Goal: Task Accomplishment & Management: Manage account settings

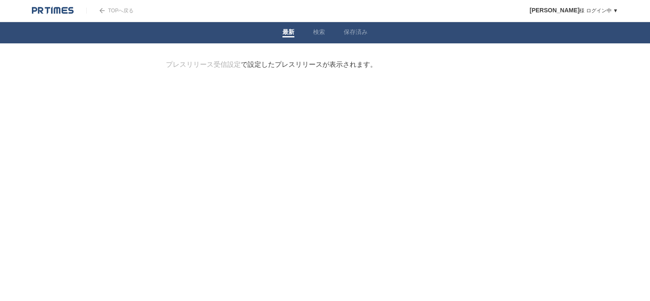
click at [56, 11] on img at bounding box center [53, 10] width 42 height 9
click at [362, 34] on link "保存済み" at bounding box center [355, 32] width 24 height 9
click at [323, 26] on li "検索" at bounding box center [319, 32] width 31 height 21
click at [321, 33] on link "検索" at bounding box center [319, 32] width 12 height 9
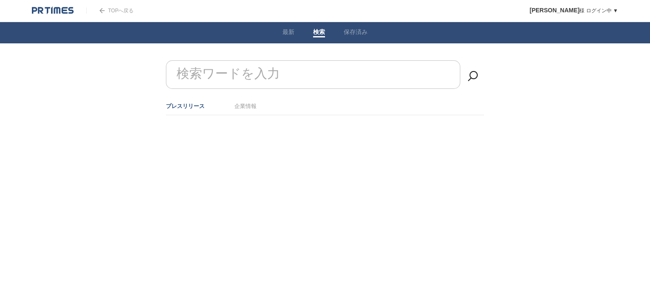
click at [250, 106] on link "企業情報" at bounding box center [245, 106] width 22 height 6
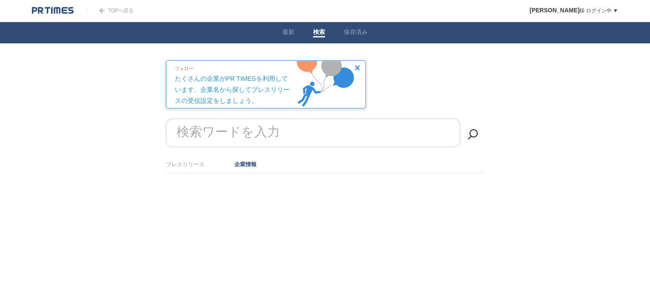
click at [426, 94] on article "フォロー たくさんの企業がPR TIMESを利用しています。企業名から探してプレスリリースの受信設定をしましょう。 検索ワードを入力 プレスリリース 企業情報…" at bounding box center [325, 116] width 318 height 113
click at [358, 67] on img at bounding box center [357, 67] width 5 height 5
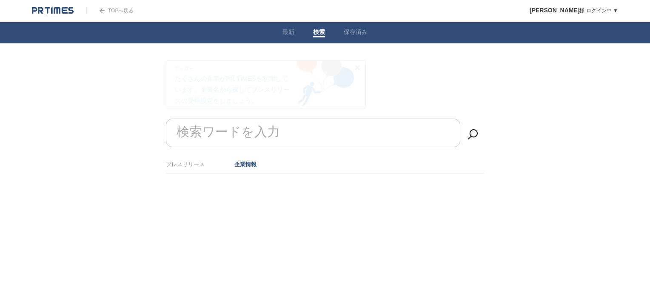
click at [422, 68] on article "フォロー たくさんの企業がPR TIMESを利用しています。企業名から探してプレスリリースの受信設定をしましょう。 検索ワードを入力 プレスリリース 企業情報…" at bounding box center [325, 116] width 318 height 113
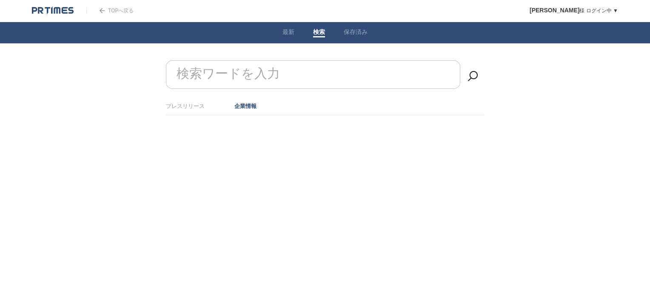
click at [298, 33] on li "最新" at bounding box center [288, 32] width 31 height 21
click at [288, 34] on link "最新" at bounding box center [288, 32] width 12 height 9
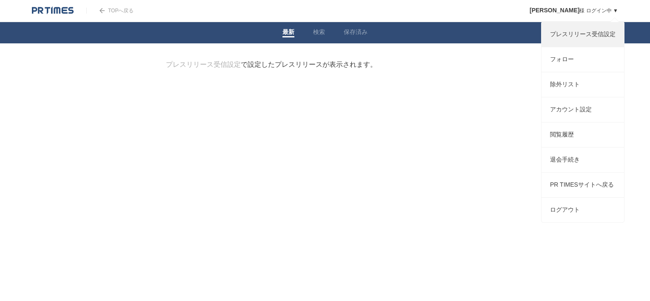
click at [599, 37] on link "プレスリリース受信設定" at bounding box center [582, 34] width 82 height 25
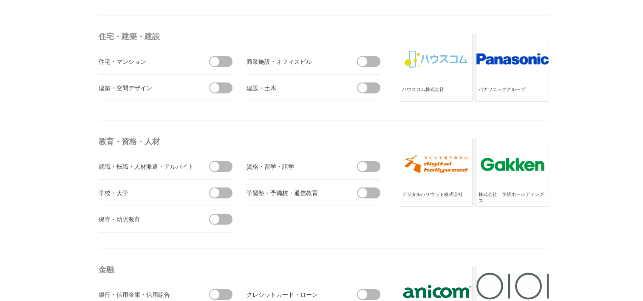
scroll to position [1998, 0]
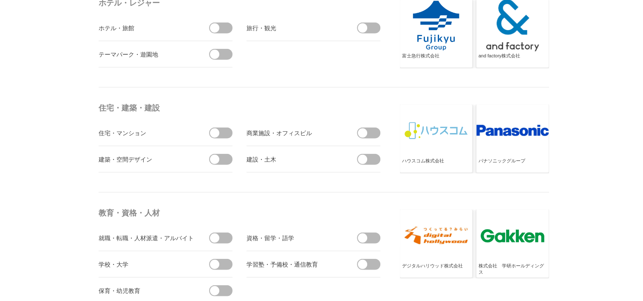
click at [226, 129] on span at bounding box center [224, 133] width 18 height 11
click at [0, 0] on input "checkbox" at bounding box center [0, 0] width 0 height 0
click at [224, 154] on span at bounding box center [224, 159] width 18 height 11
click at [0, 0] on input "checkbox" at bounding box center [0, 0] width 0 height 0
click at [364, 133] on span at bounding box center [362, 132] width 9 height 9
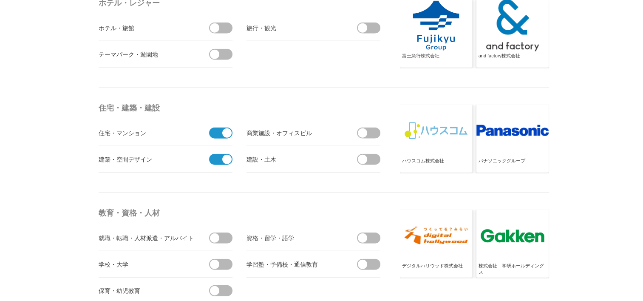
click at [0, 0] on input "checkbox" at bounding box center [0, 0] width 0 height 0
click at [364, 156] on span at bounding box center [362, 159] width 9 height 9
click at [0, 0] on input "checkbox" at bounding box center [0, 0] width 0 height 0
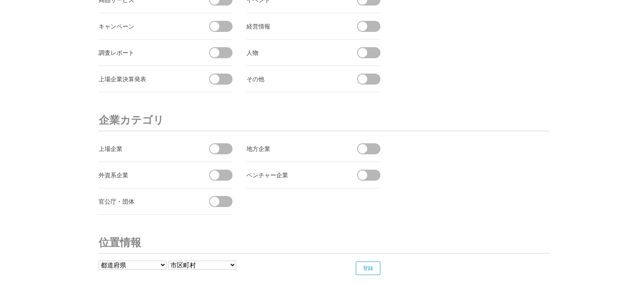
scroll to position [3203, 0]
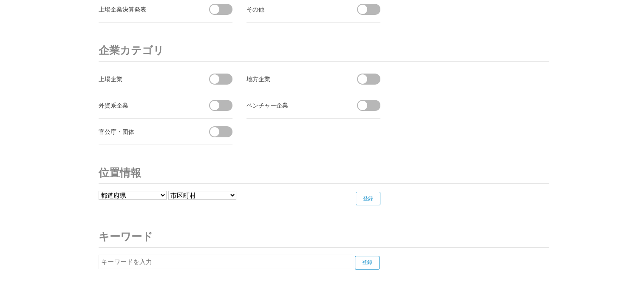
click at [222, 74] on span at bounding box center [224, 79] width 18 height 11
click at [0, 0] on input "checkbox" at bounding box center [0, 0] width 0 height 0
click at [220, 100] on span at bounding box center [224, 105] width 18 height 11
click at [0, 0] on input "checkbox" at bounding box center [0, 0] width 0 height 0
drag, startPoint x: 375, startPoint y: 72, endPoint x: 368, endPoint y: 88, distance: 17.5
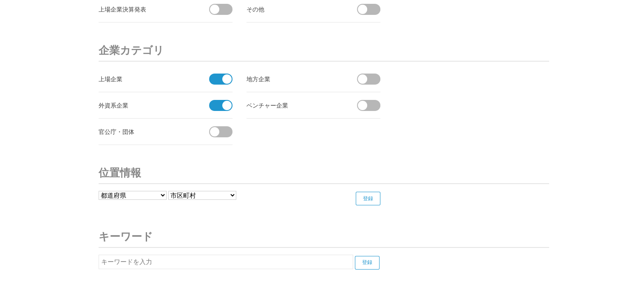
click at [375, 74] on span at bounding box center [372, 79] width 18 height 11
click at [0, 0] on input "checkbox" at bounding box center [0, 0] width 0 height 0
drag, startPoint x: 226, startPoint y: 131, endPoint x: 234, endPoint y: 129, distance: 7.8
click at [227, 131] on span at bounding box center [224, 131] width 18 height 11
click at [0, 0] on input "checkbox" at bounding box center [0, 0] width 0 height 0
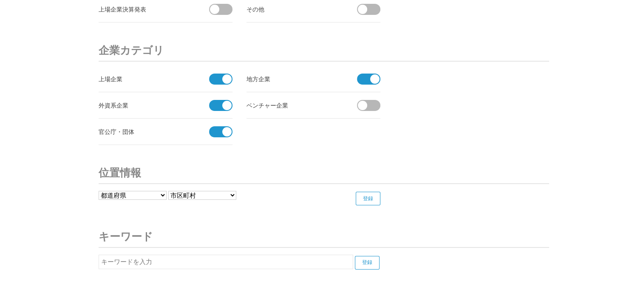
click at [369, 103] on span at bounding box center [372, 105] width 18 height 11
click at [0, 0] on input "checkbox" at bounding box center [0, 0] width 0 height 0
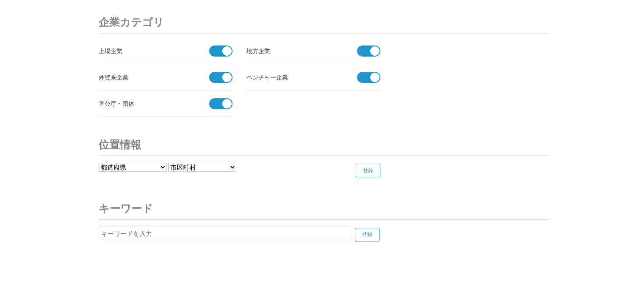
scroll to position [3245, 0]
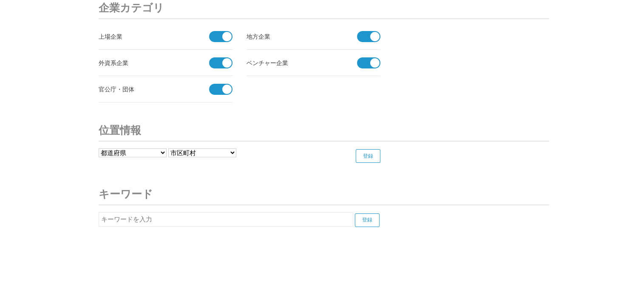
drag, startPoint x: 375, startPoint y: 62, endPoint x: 368, endPoint y: 70, distance: 10.8
click at [375, 61] on span at bounding box center [374, 62] width 9 height 9
click at [0, 0] on input "受信しない" at bounding box center [0, 0] width 0 height 0
click at [335, 91] on ul "上場企業 受信しない 地方企業 受信しない 外資系企業 受信しない" at bounding box center [244, 62] width 291 height 79
click at [166, 148] on select "都道府県 北海道 青森県 岩手県 宮城県 秋田県 山形県 福島県 茨城県 栃木県 群馬県 埼玉県 千葉県 東京都 神奈川県 新潟県 富山県 石川県 福井県" at bounding box center [133, 152] width 68 height 9
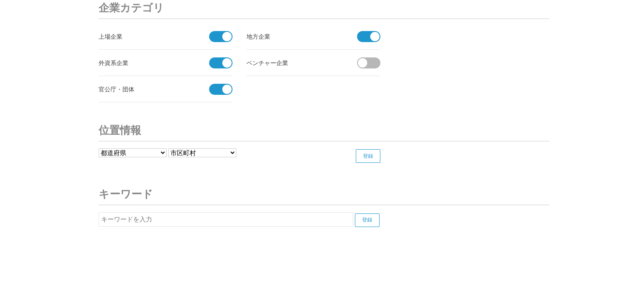
click at [245, 119] on h3 "位置情報" at bounding box center [324, 130] width 451 height 22
click at [218, 212] on input "text" at bounding box center [226, 219] width 255 height 14
type input "k"
click at [477, 184] on h3 "キーワード" at bounding box center [324, 194] width 451 height 22
click at [316, 216] on input "海外不動産開発" at bounding box center [226, 219] width 255 height 14
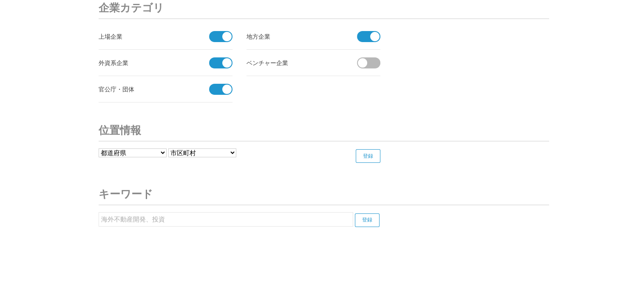
type input "海外不動産開発、投資"
click at [452, 187] on h3 "キーワード" at bounding box center [324, 194] width 451 height 22
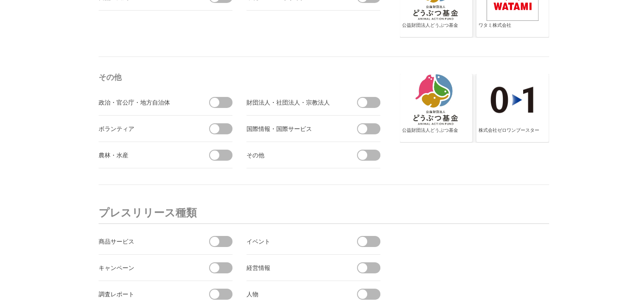
scroll to position [2905, 0]
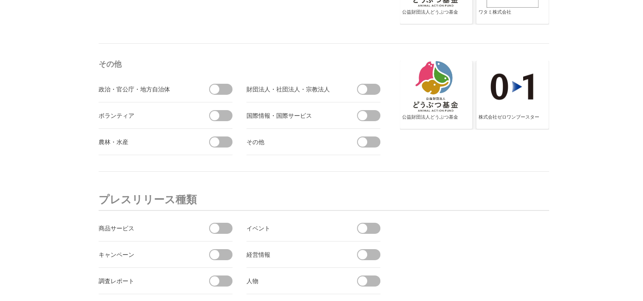
click at [374, 114] on span at bounding box center [372, 115] width 18 height 11
click at [0, 0] on input "checkbox" at bounding box center [0, 0] width 0 height 0
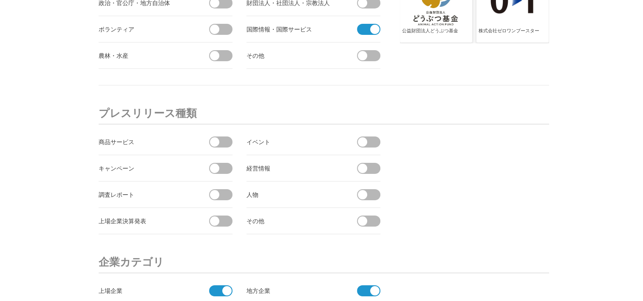
scroll to position [3246, 0]
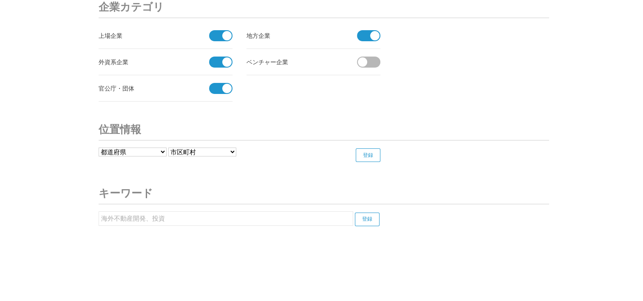
click at [377, 213] on input "登録" at bounding box center [367, 220] width 25 height 14
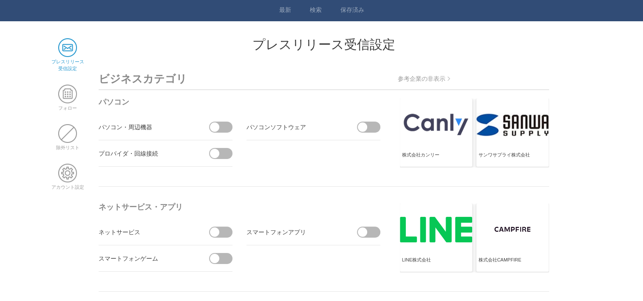
scroll to position [0, 0]
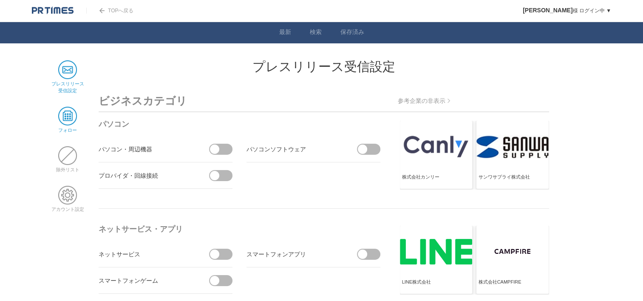
click at [73, 119] on span at bounding box center [67, 116] width 19 height 19
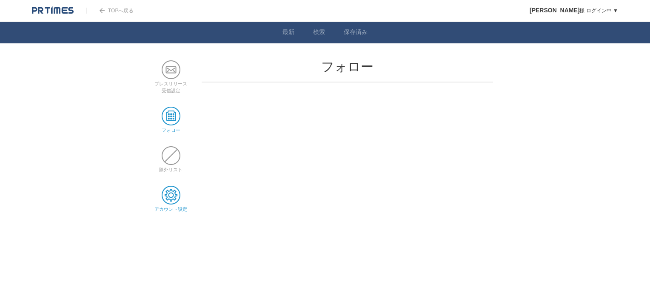
click at [179, 200] on span at bounding box center [171, 195] width 19 height 19
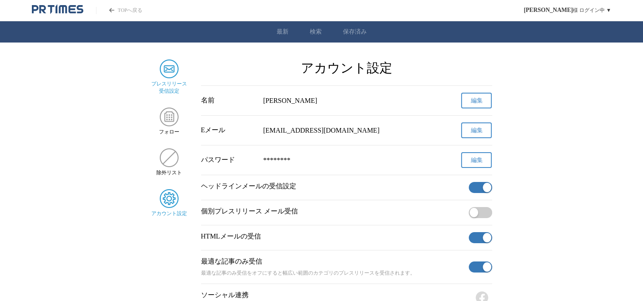
click at [173, 68] on img "サイドメニュー" at bounding box center [169, 69] width 19 height 19
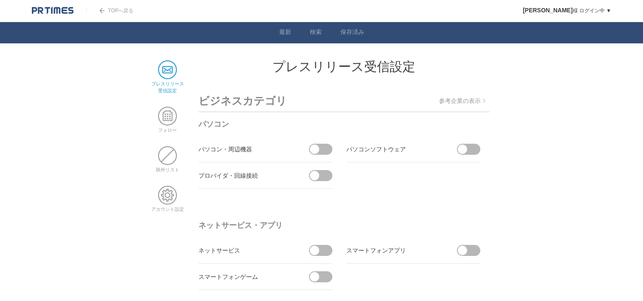
click at [184, 113] on li "フォロー" at bounding box center [168, 120] width 36 height 27
click at [175, 114] on span at bounding box center [167, 116] width 19 height 19
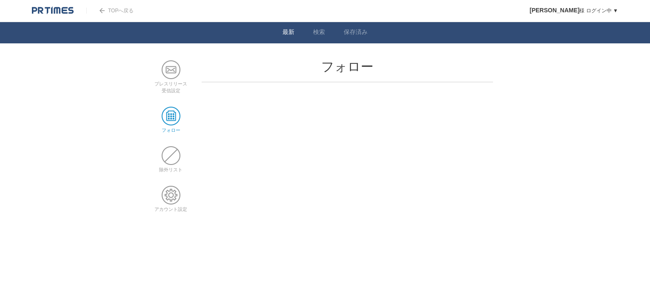
click at [288, 31] on link "最新" at bounding box center [288, 32] width 12 height 9
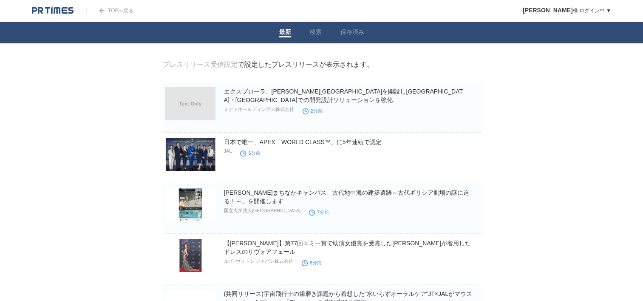
click at [114, 12] on link "TOPへ戻る" at bounding box center [109, 11] width 47 height 6
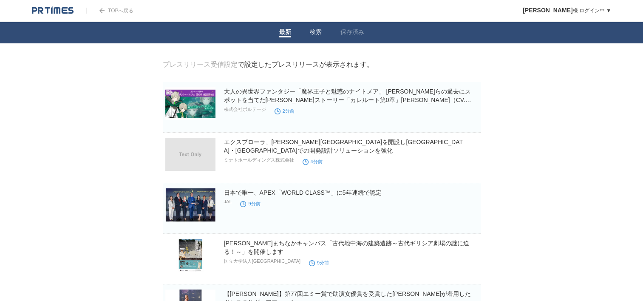
click at [320, 36] on link "検索" at bounding box center [316, 32] width 12 height 9
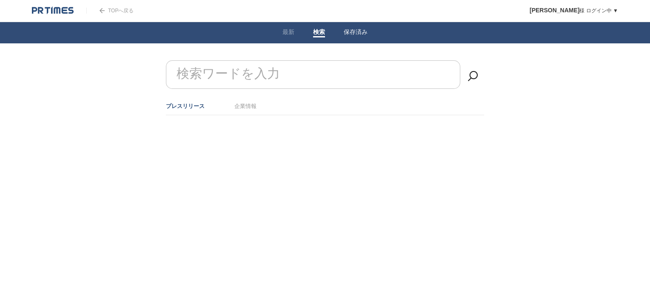
click at [350, 34] on link "保存済み" at bounding box center [355, 32] width 24 height 9
click at [281, 34] on li "最新" at bounding box center [288, 32] width 31 height 21
click at [289, 32] on link "最新" at bounding box center [288, 32] width 12 height 9
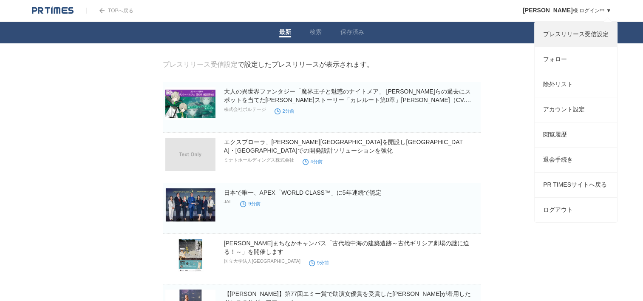
click at [576, 41] on link "プレスリリース受信設定" at bounding box center [576, 34] width 82 height 25
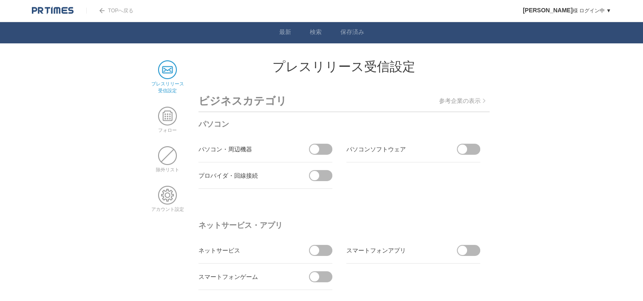
click at [478, 104] on p "参考企業の表示" at bounding box center [462, 101] width 46 height 8
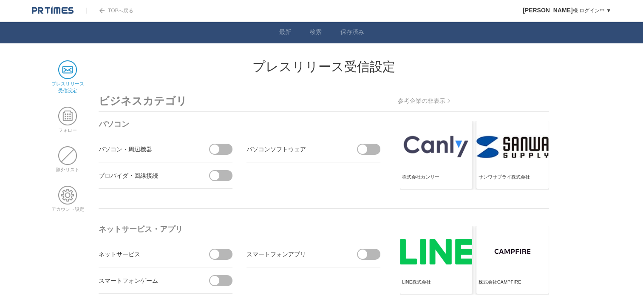
click at [449, 100] on img at bounding box center [449, 101] width 3 height 4
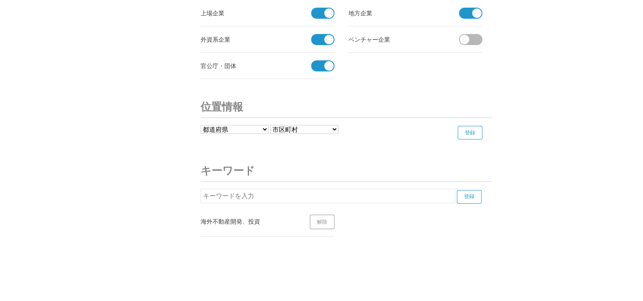
scroll to position [3033, 0]
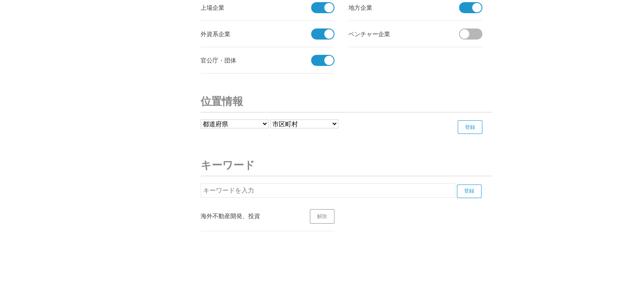
drag, startPoint x: 413, startPoint y: 185, endPoint x: 430, endPoint y: 187, distance: 17.1
click at [413, 185] on input "text" at bounding box center [328, 190] width 255 height 14
click at [427, 156] on h3 "キーワード" at bounding box center [346, 165] width 291 height 22
click at [318, 211] on link "解除" at bounding box center [322, 216] width 25 height 14
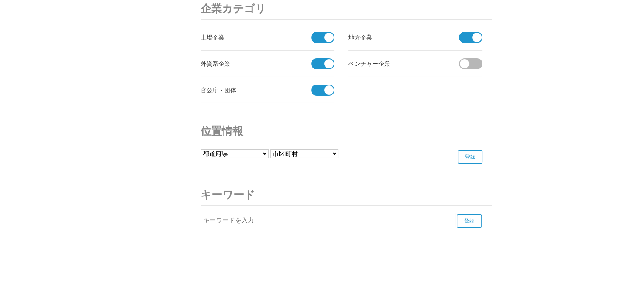
click at [339, 213] on input "text" at bounding box center [328, 220] width 255 height 14
click at [468, 214] on input "登録" at bounding box center [469, 221] width 25 height 14
click at [367, 215] on input "海外不動産開発" at bounding box center [328, 220] width 255 height 14
click at [478, 218] on input "登録" at bounding box center [469, 221] width 25 height 14
click at [388, 213] on input "海外不動産投資" at bounding box center [328, 220] width 255 height 14
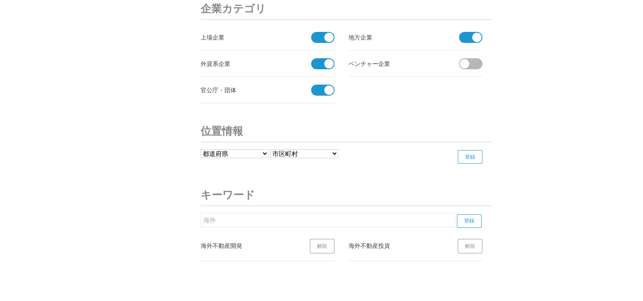
type input "海"
type input "み"
click at [471, 219] on input "登録" at bounding box center [469, 221] width 25 height 14
click at [351, 215] on input "三菱地所" at bounding box center [328, 220] width 255 height 14
type input "三"
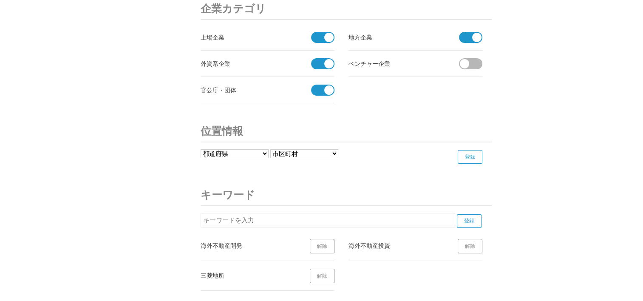
click at [351, 215] on input "text" at bounding box center [328, 220] width 255 height 14
click at [472, 219] on input "登録" at bounding box center [469, 221] width 25 height 14
click at [418, 216] on input "三井不動産" at bounding box center [328, 220] width 255 height 14
type input "三"
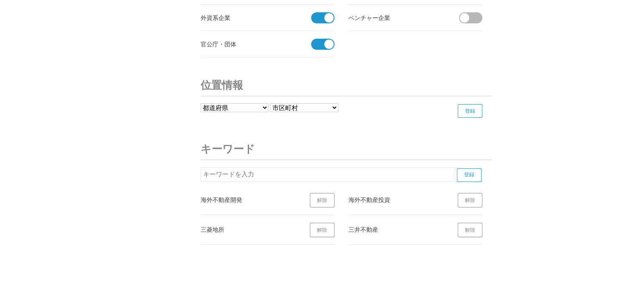
scroll to position [3051, 0]
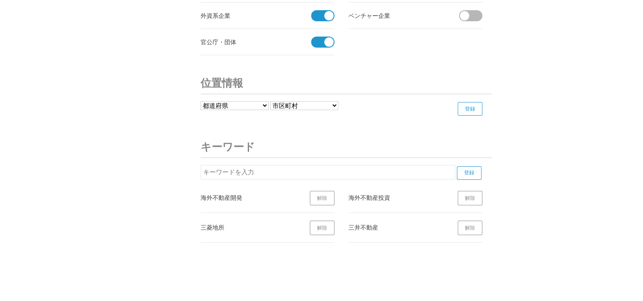
click at [429, 168] on input "text" at bounding box center [328, 172] width 255 height 14
type input "す"
click at [460, 171] on input "登録" at bounding box center [469, 173] width 25 height 14
click at [448, 165] on input "住友不動産" at bounding box center [328, 172] width 255 height 14
type input "住"
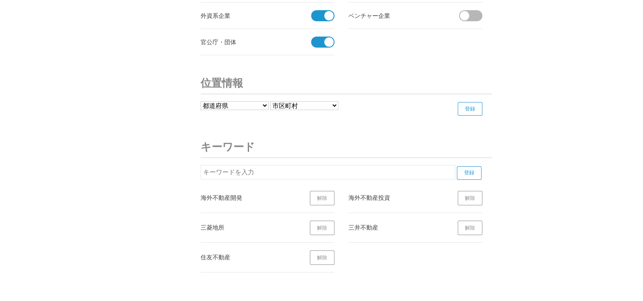
click at [324, 165] on input "text" at bounding box center [328, 172] width 255 height 14
click at [360, 136] on h3 "キーワード" at bounding box center [346, 147] width 291 height 22
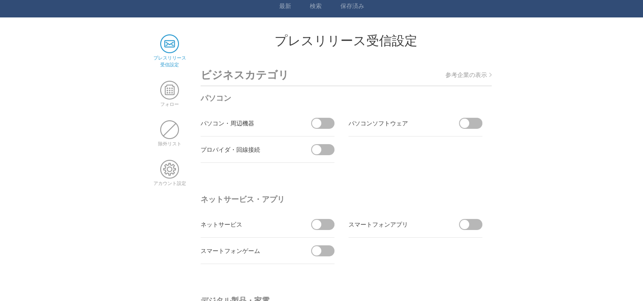
scroll to position [0, 0]
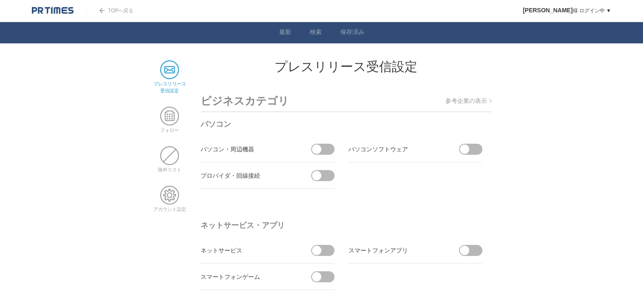
click at [472, 100] on p "参考企業の表示" at bounding box center [469, 101] width 46 height 8
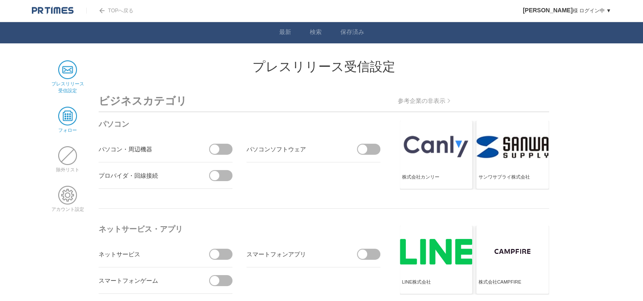
click at [62, 116] on span at bounding box center [67, 116] width 19 height 19
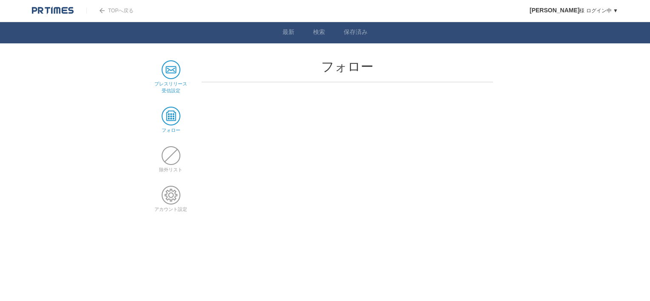
click at [170, 73] on span at bounding box center [171, 69] width 19 height 19
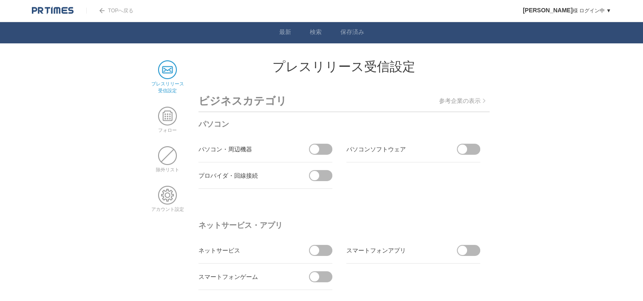
click at [459, 103] on p "参考企業の表示" at bounding box center [462, 101] width 46 height 8
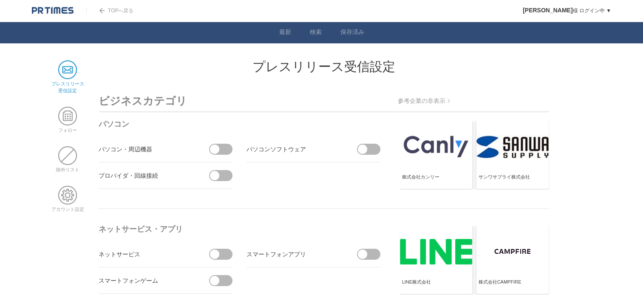
click at [439, 102] on p "参考企業の非表示" at bounding box center [424, 101] width 52 height 8
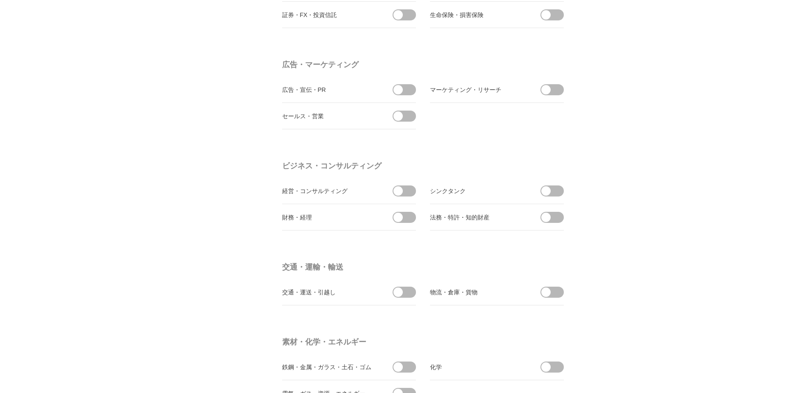
scroll to position [2551, 0]
